Goal: Navigation & Orientation: Find specific page/section

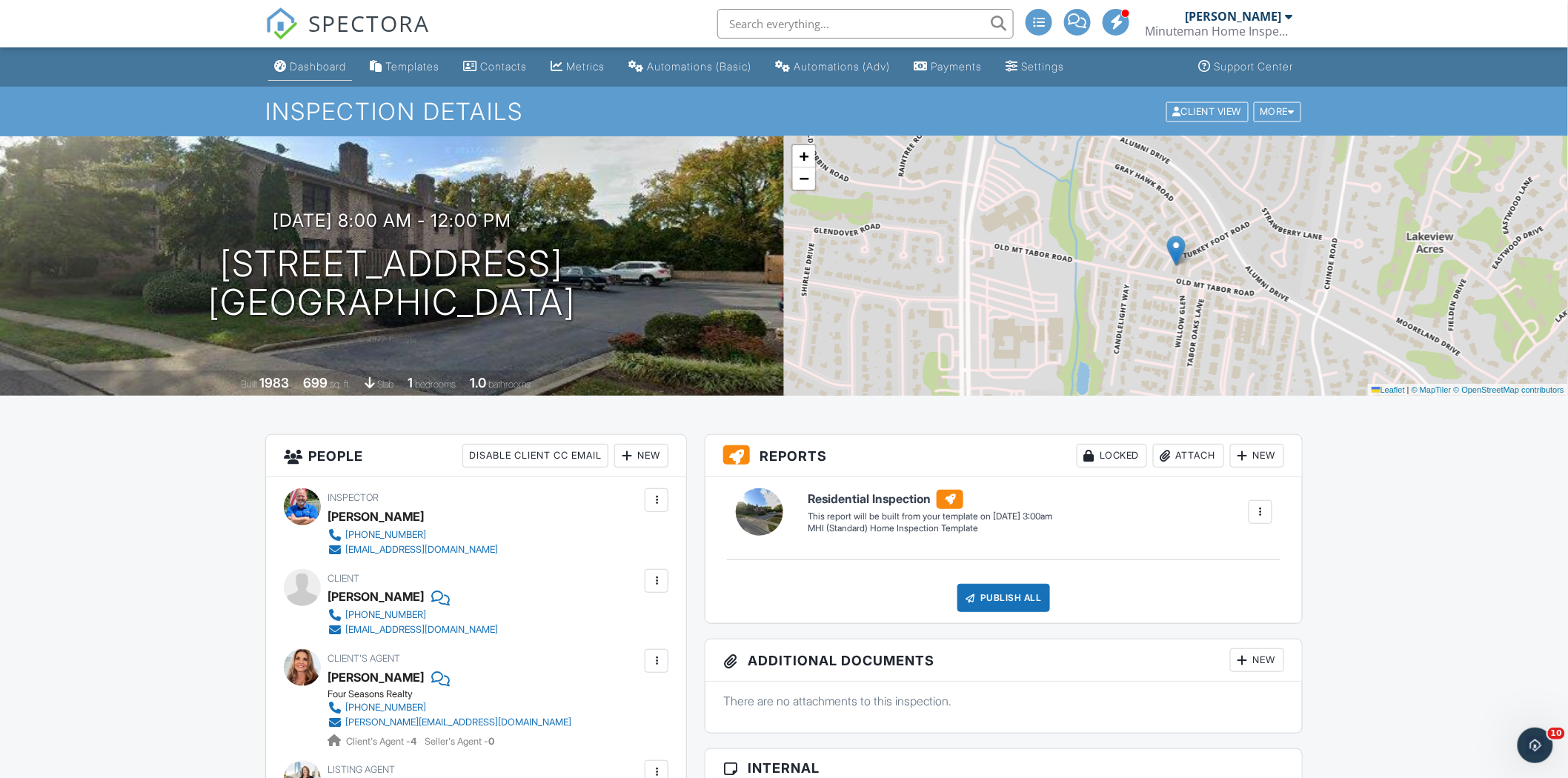
click at [309, 71] on div "Dashboard" at bounding box center [317, 67] width 56 height 13
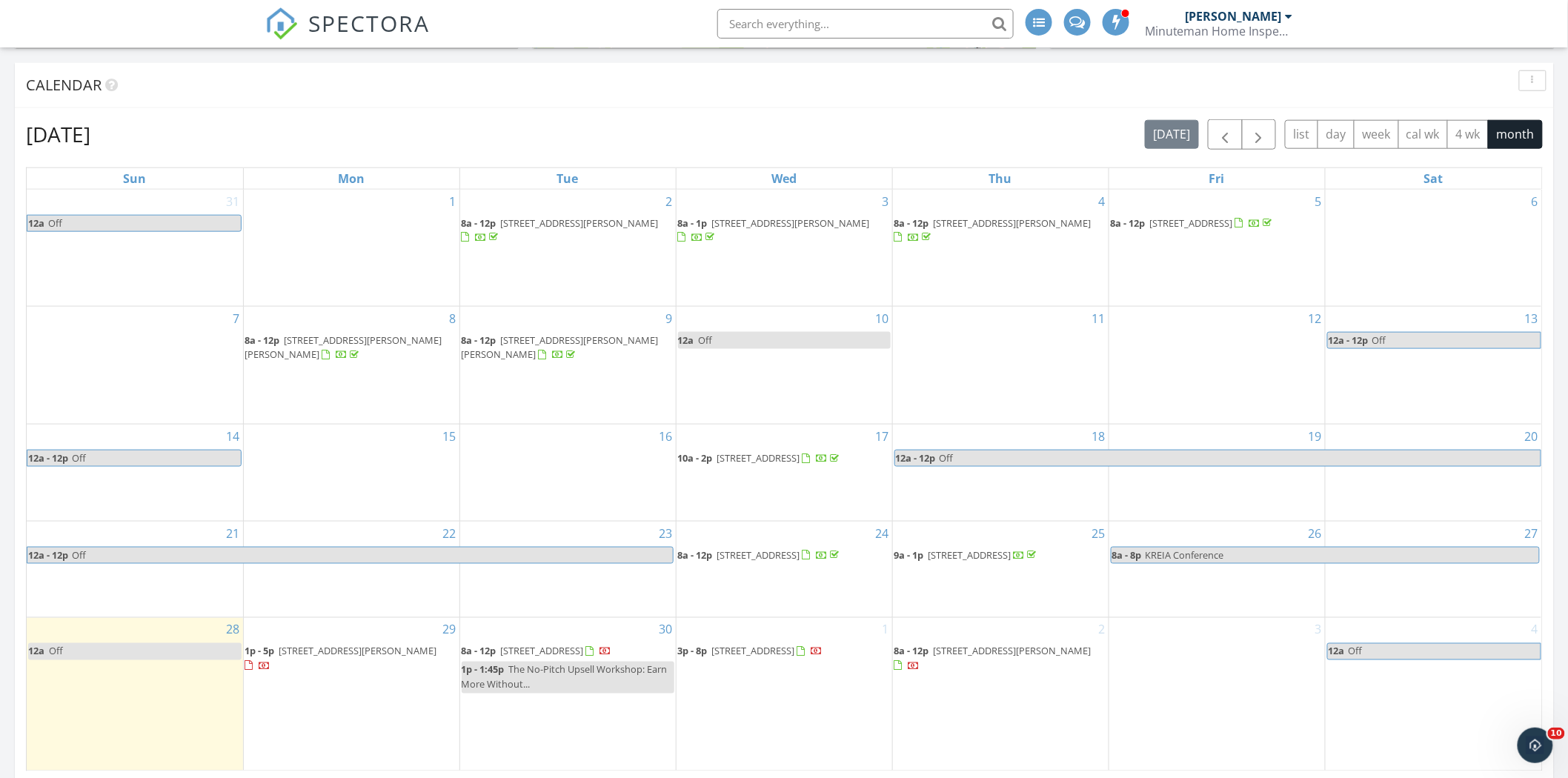
scroll to position [558, 0]
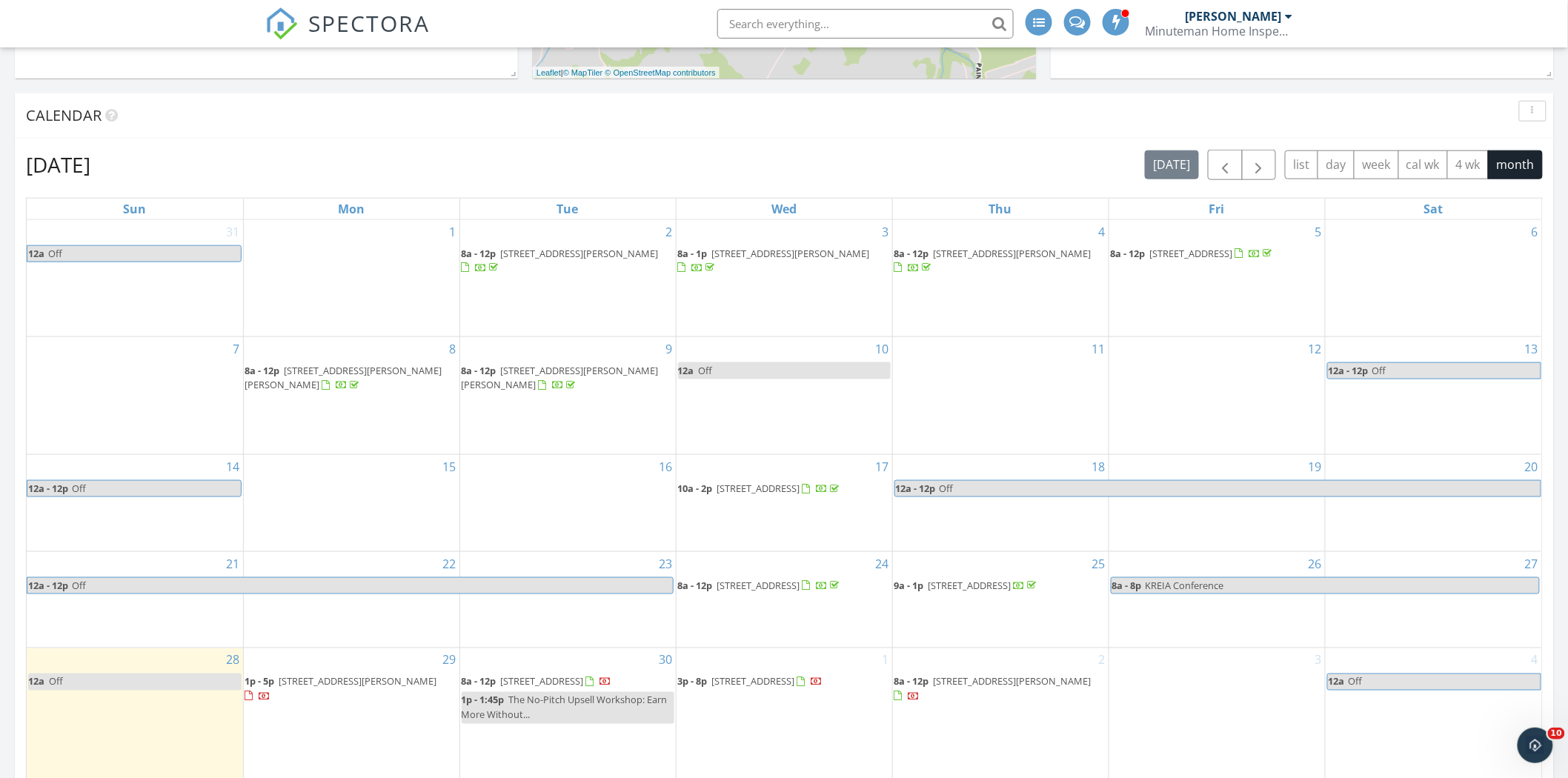
drag, startPoint x: 316, startPoint y: 348, endPoint x: 321, endPoint y: 354, distance: 7.8
click at [321, 364] on span "[STREET_ADDRESS][PERSON_NAME][PERSON_NAME]" at bounding box center [344, 378] width 197 height 28
